Goal: Task Accomplishment & Management: Manage account settings

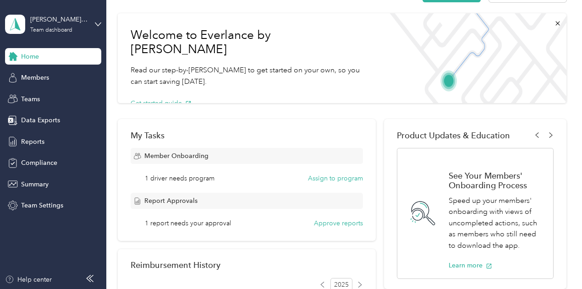
scroll to position [46, 0]
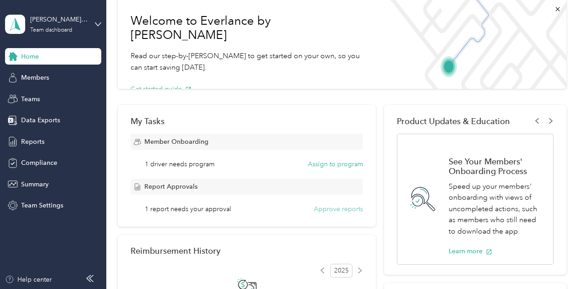
click at [351, 209] on button "Approve reports" at bounding box center [338, 209] width 49 height 10
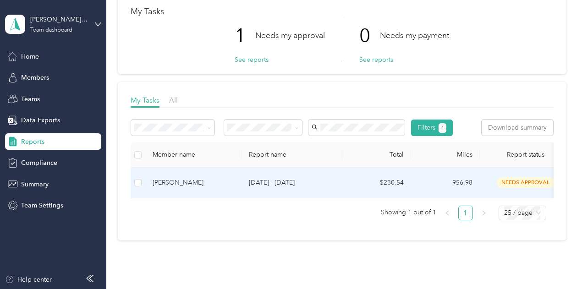
scroll to position [92, 0]
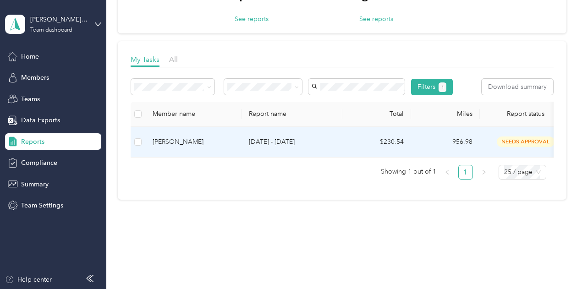
click at [526, 147] on span "needs approval" at bounding box center [526, 142] width 58 height 11
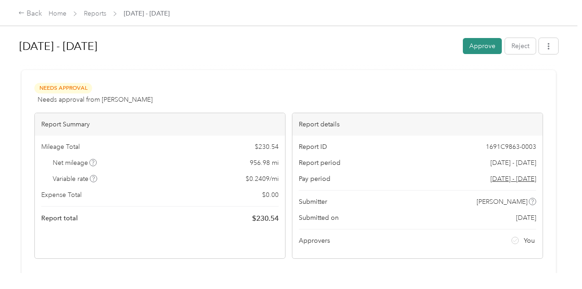
click at [480, 49] on button "Approve" at bounding box center [482, 46] width 39 height 16
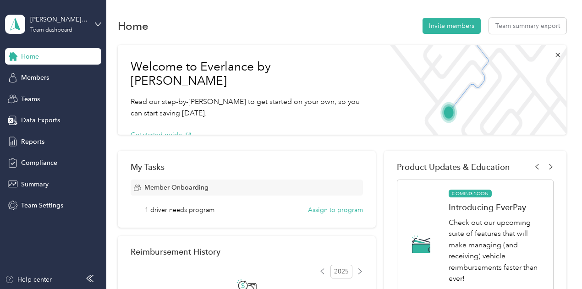
scroll to position [92, 0]
